Goal: Check status: Check status

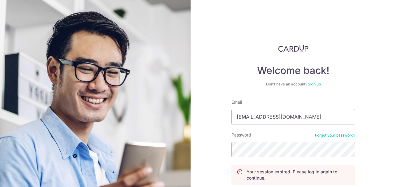
scroll to position [53, 0]
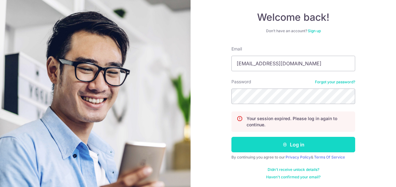
click at [298, 143] on button "Log in" at bounding box center [293, 144] width 124 height 15
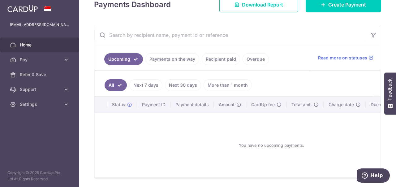
click at [250, 60] on link "Overdue" at bounding box center [255, 59] width 26 height 12
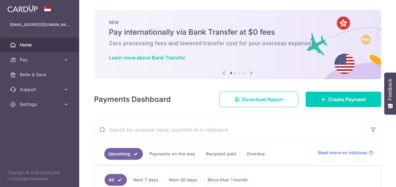
scroll to position [63, 0]
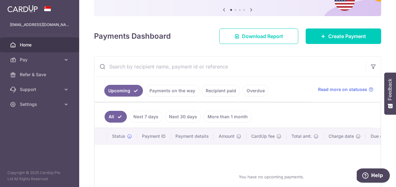
click at [257, 92] on link "Overdue" at bounding box center [255, 91] width 26 height 12
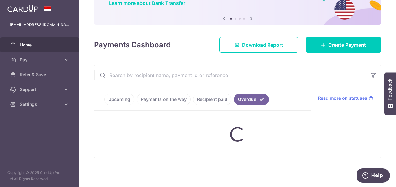
scroll to position [47, 0]
